Goal: Task Accomplishment & Management: Use online tool/utility

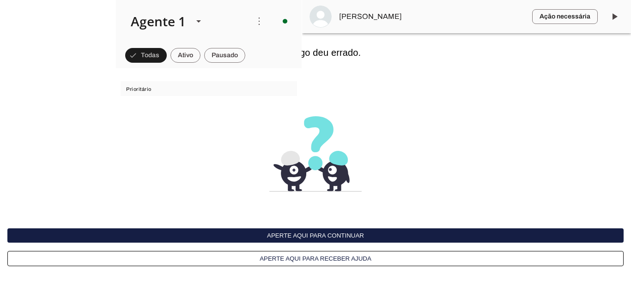
click at [217, 237] on button "Aperte aqui para continuar" at bounding box center [315, 236] width 616 height 14
